Goal: Transaction & Acquisition: Purchase product/service

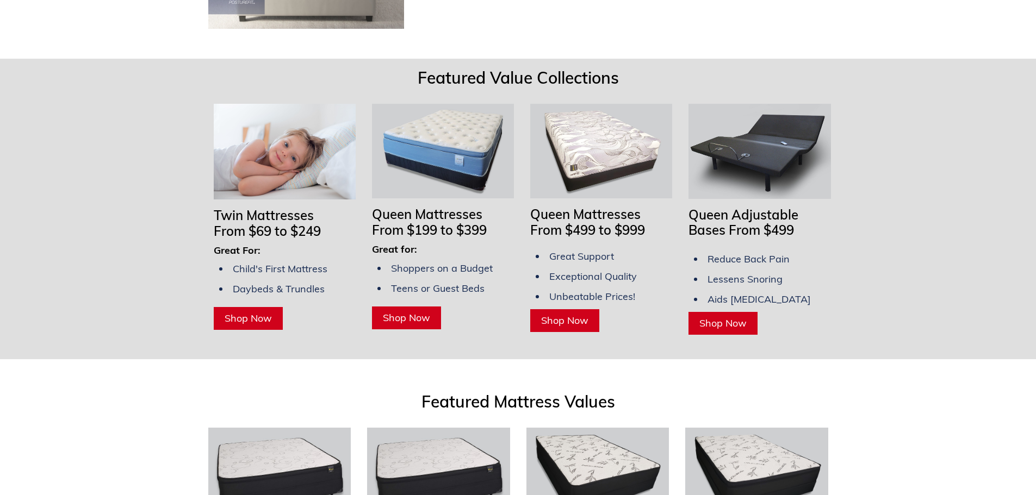
scroll to position [761, 0]
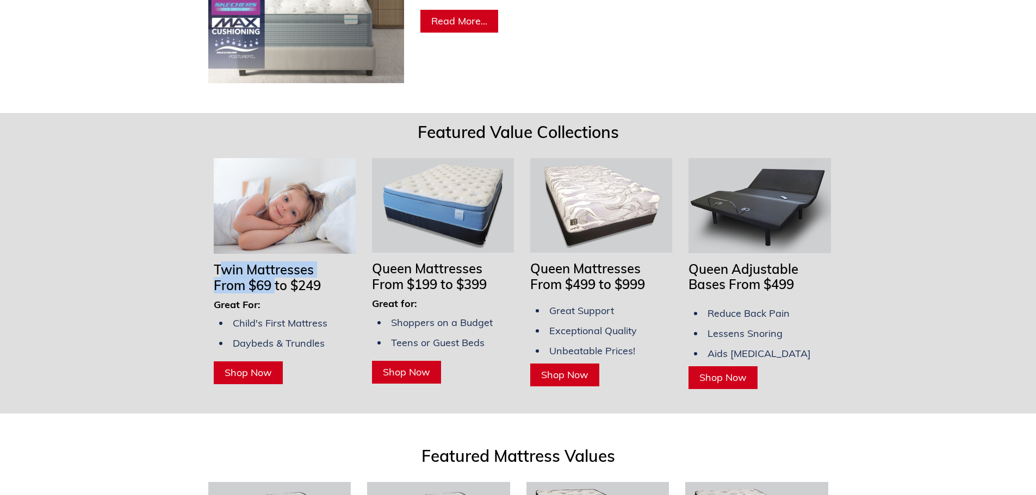
drag, startPoint x: 272, startPoint y: 271, endPoint x: 225, endPoint y: 263, distance: 47.9
click at [225, 263] on div "Twin Mattresses From $69 to $249 Great For: Child's First Mattress Daybeds & Tr…" at bounding box center [285, 323] width 142 height 122
click at [271, 277] on span "From $69 to $249" at bounding box center [267, 285] width 107 height 16
click at [267, 277] on span "From $69 to $249" at bounding box center [267, 285] width 107 height 16
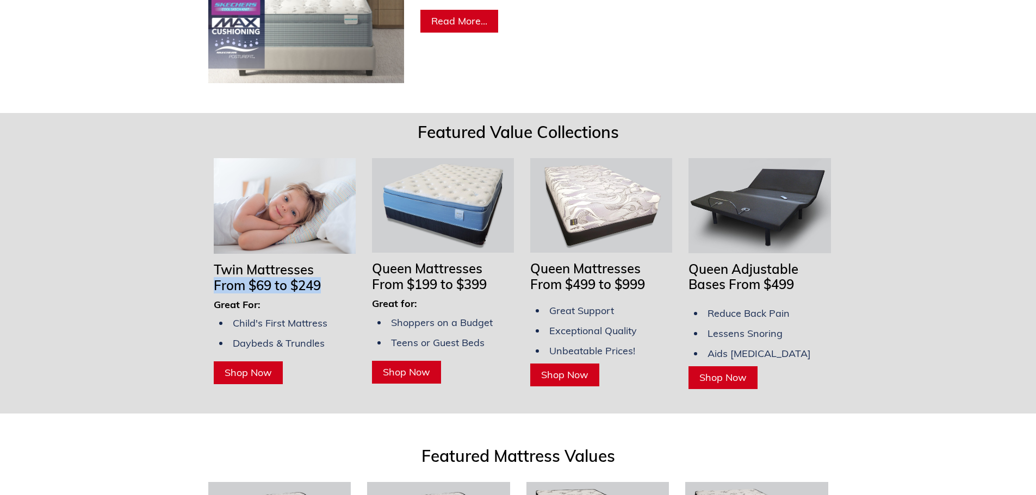
click at [267, 277] on span "From $69 to $249" at bounding box center [267, 285] width 107 height 16
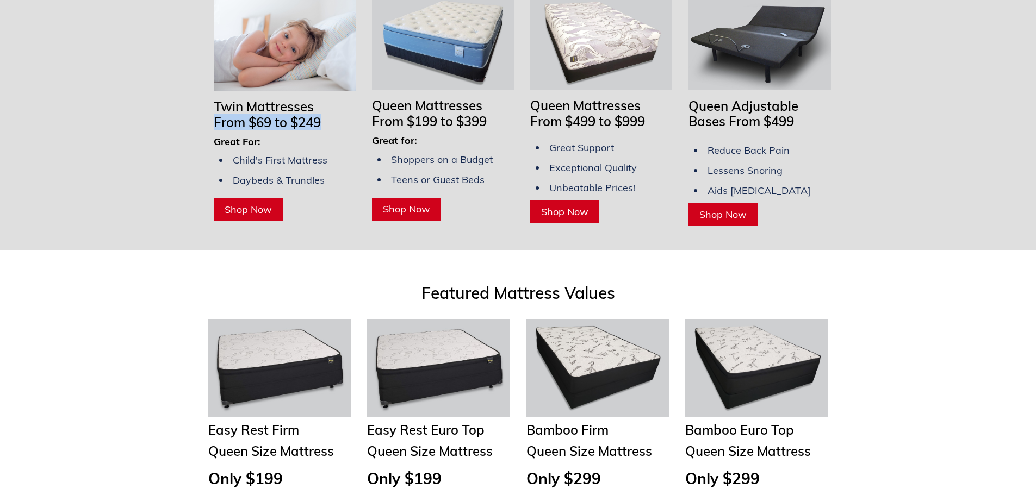
scroll to position [1033, 0]
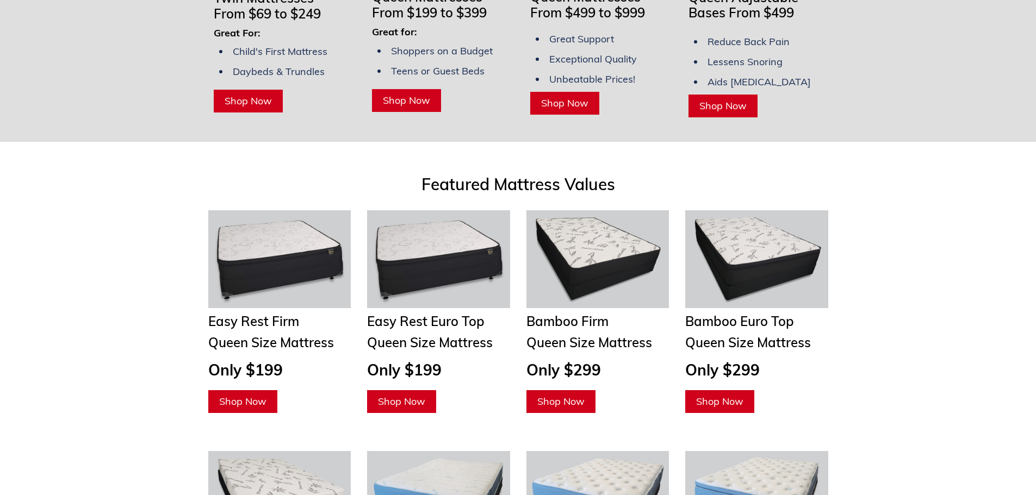
click at [561, 313] on span "Bamboo Firm" at bounding box center [567, 321] width 82 height 16
click at [560, 313] on span "Bamboo Firm" at bounding box center [567, 321] width 82 height 16
click at [569, 360] on span "Only $299" at bounding box center [563, 369] width 74 height 19
click at [575, 360] on span "Only $299" at bounding box center [563, 369] width 74 height 19
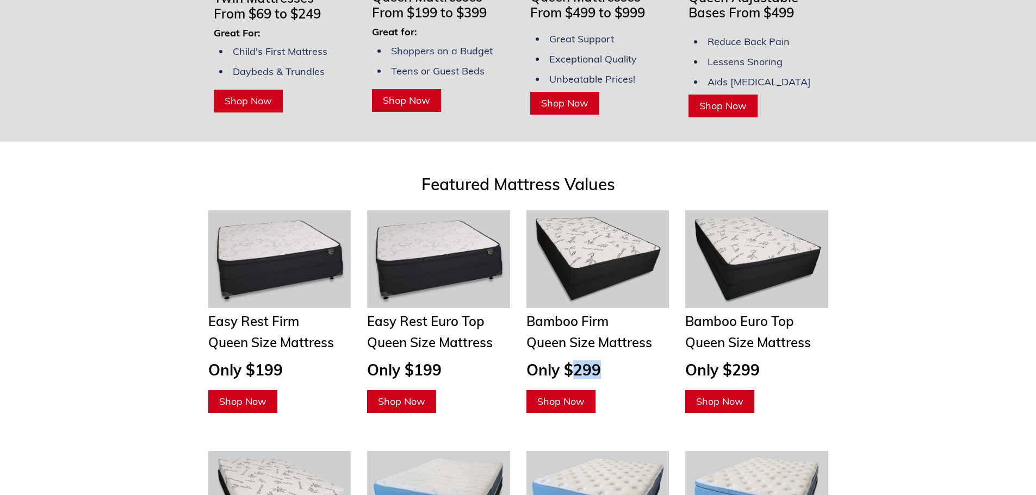
click at [575, 360] on span "Only $299" at bounding box center [563, 369] width 74 height 19
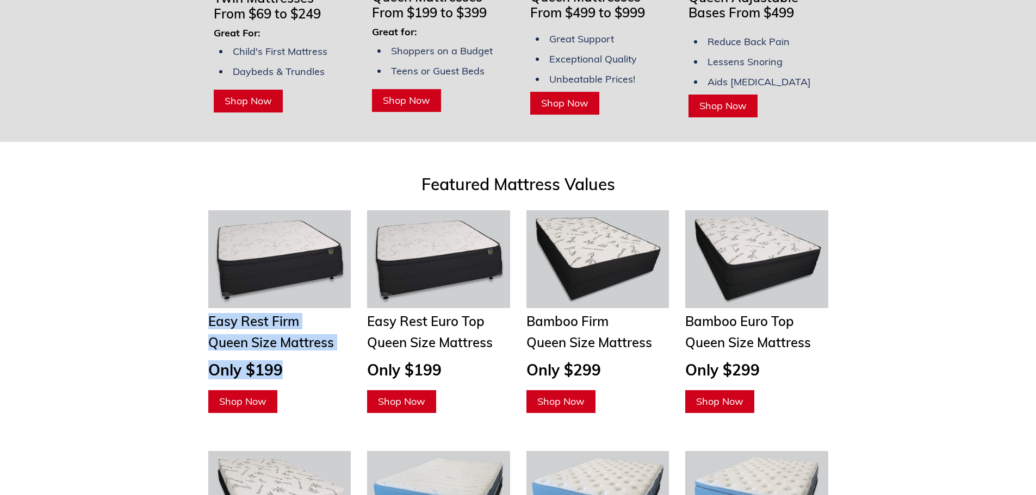
drag, startPoint x: 227, startPoint y: 310, endPoint x: 282, endPoint y: 341, distance: 62.8
click at [282, 341] on div "Easy Rest Firm Queen Size Mattress Only $199 Shop Now" at bounding box center [279, 311] width 143 height 203
click at [296, 362] on h3 "Only $199" at bounding box center [279, 370] width 143 height 18
drag, startPoint x: 288, startPoint y: 362, endPoint x: 260, endPoint y: 358, distance: 27.5
click at [260, 361] on h3 "Only $199" at bounding box center [279, 370] width 143 height 18
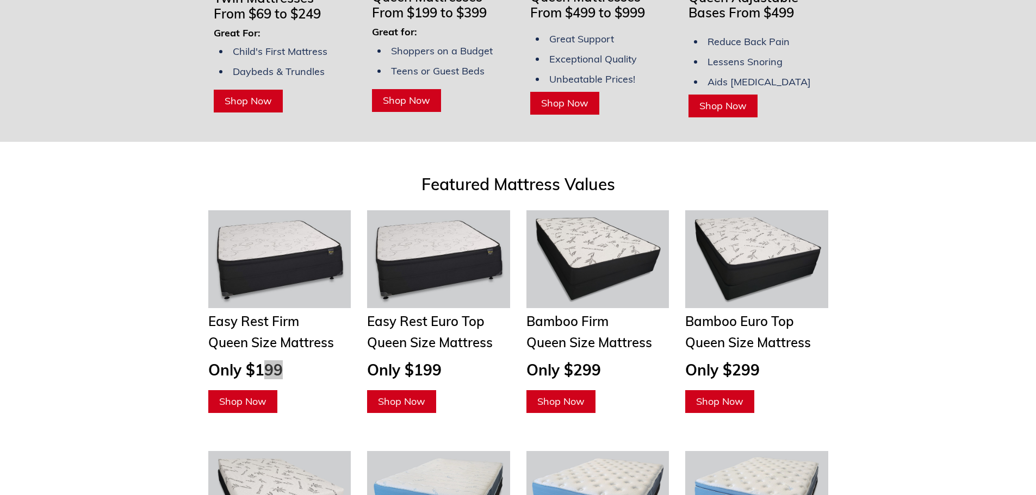
scroll to position [1142, 0]
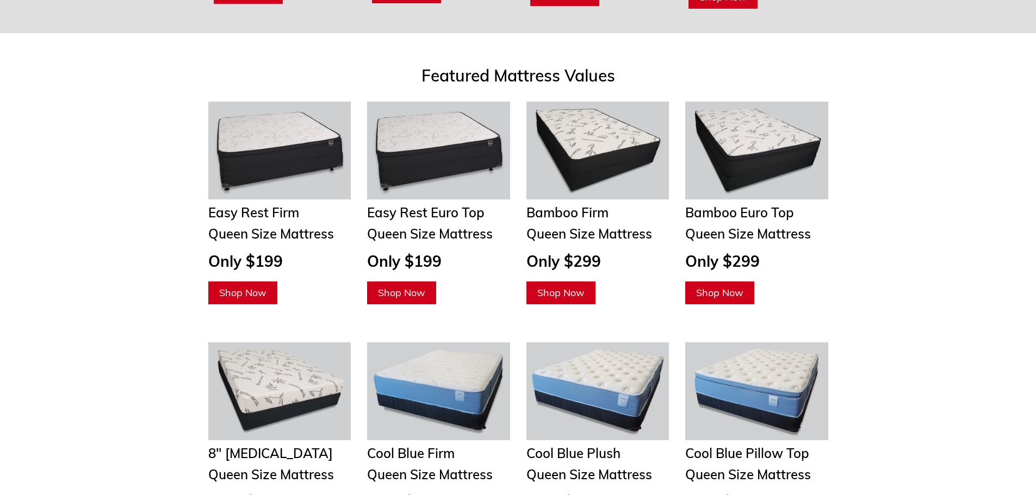
click at [259, 252] on span "Only $199" at bounding box center [245, 261] width 74 height 19
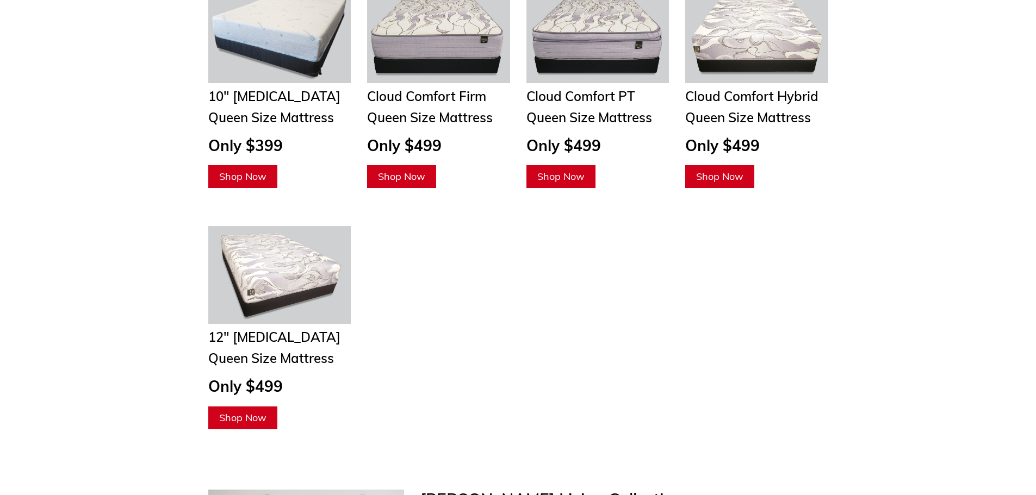
scroll to position [1794, 0]
